Goal: Information Seeking & Learning: Learn about a topic

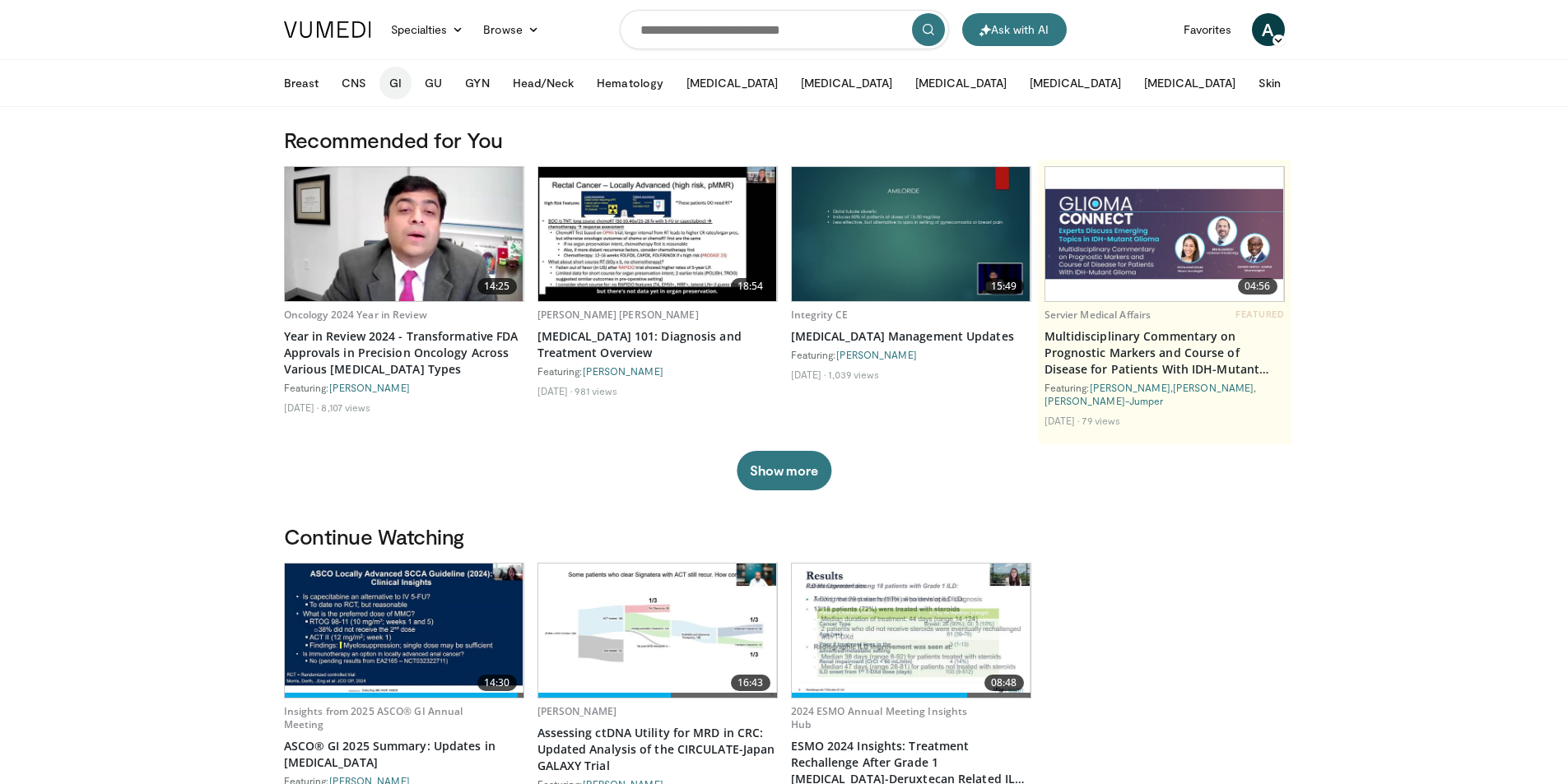
click at [398, 80] on button "GI" at bounding box center [395, 83] width 32 height 33
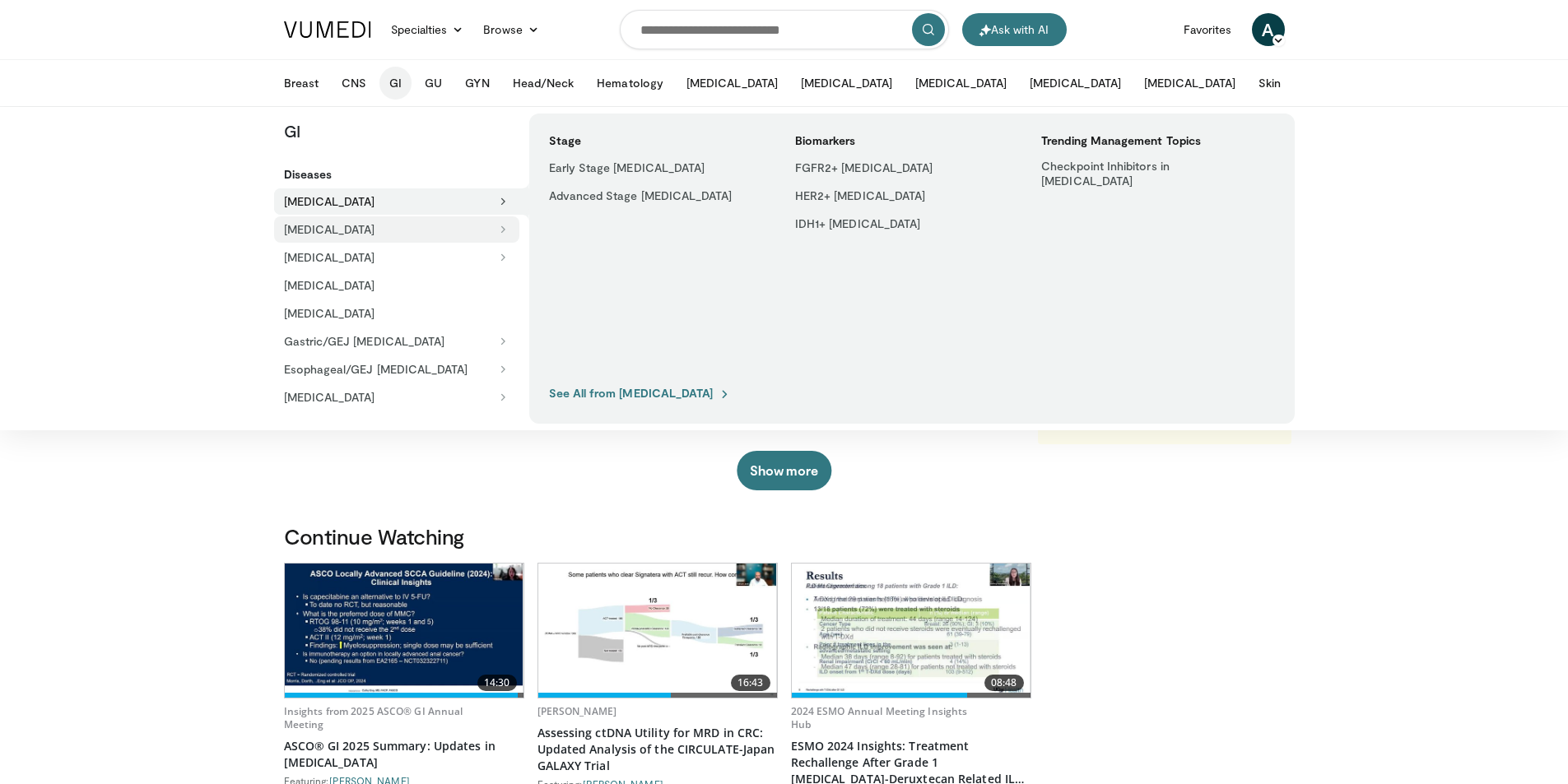
click at [452, 236] on button "[MEDICAL_DATA]" at bounding box center [396, 229] width 246 height 26
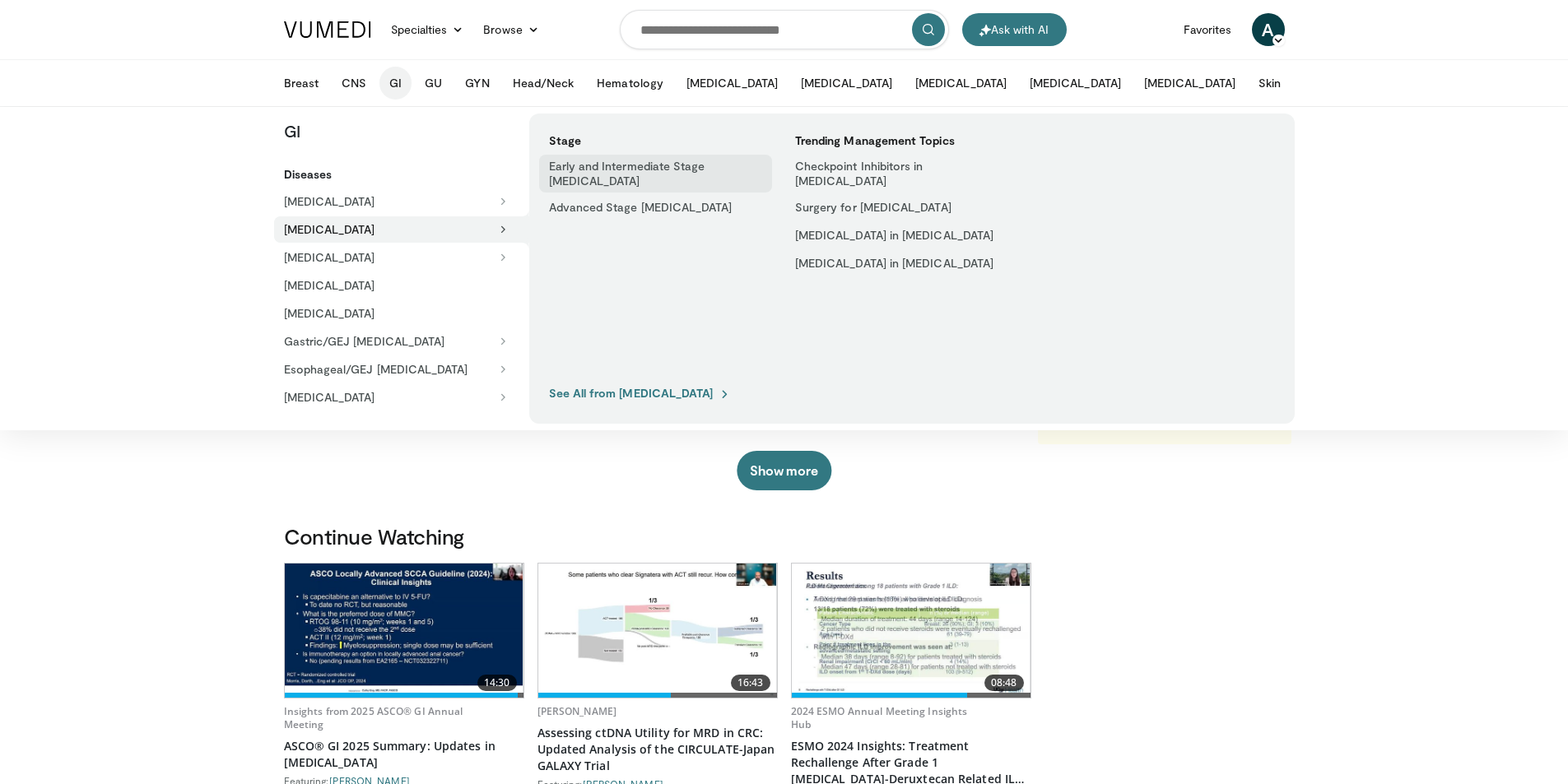
click at [614, 172] on link "Early and Intermediate Stage [MEDICAL_DATA]" at bounding box center [655, 174] width 233 height 38
